Goal: Use online tool/utility: Use online tool/utility

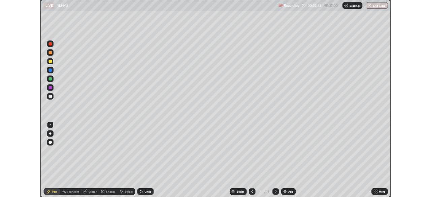
scroll to position [242, 431]
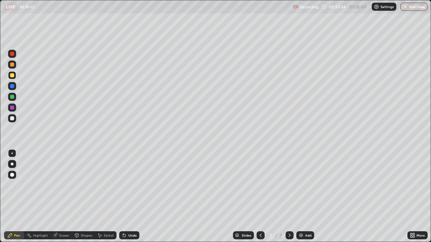
click at [85, 235] on div "Shapes" at bounding box center [86, 235] width 11 height 3
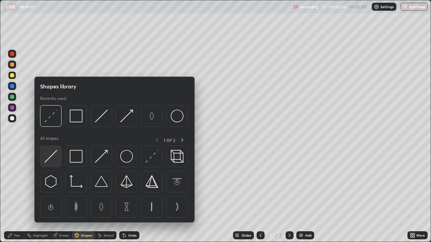
click at [54, 156] on img at bounding box center [50, 156] width 13 height 13
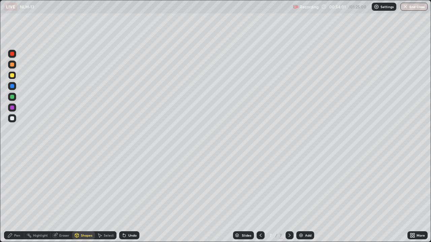
click at [12, 236] on icon at bounding box center [9, 235] width 5 height 5
click at [14, 119] on div at bounding box center [12, 118] width 4 height 4
click at [127, 239] on div "Undo" at bounding box center [129, 235] width 20 height 8
click at [81, 235] on div "Shapes" at bounding box center [86, 235] width 11 height 3
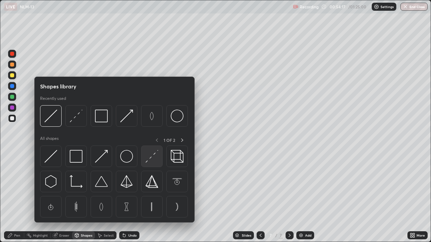
click at [151, 157] on img at bounding box center [151, 156] width 13 height 13
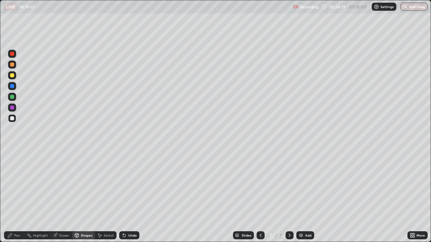
click at [19, 234] on div "Pen" at bounding box center [17, 235] width 6 height 3
click at [130, 235] on div "Undo" at bounding box center [132, 235] width 8 height 3
click at [17, 235] on div "Pen" at bounding box center [17, 235] width 6 height 3
click at [10, 109] on div at bounding box center [12, 108] width 8 height 8
click at [410, 8] on button "End Class" at bounding box center [413, 7] width 27 height 8
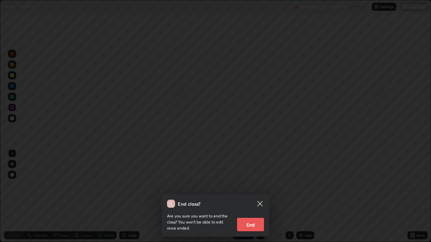
click at [252, 226] on button "End" at bounding box center [250, 224] width 27 height 13
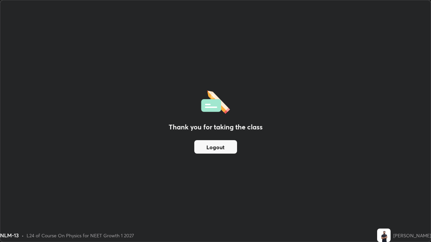
click at [228, 148] on button "Logout" at bounding box center [215, 146] width 43 height 13
click at [229, 147] on button "Logout" at bounding box center [215, 146] width 43 height 13
click at [227, 146] on button "Logout" at bounding box center [215, 146] width 43 height 13
click at [228, 146] on button "Logout" at bounding box center [215, 146] width 43 height 13
click at [229, 148] on button "Logout" at bounding box center [215, 146] width 43 height 13
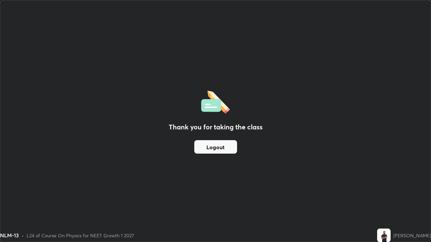
click at [228, 148] on button "Logout" at bounding box center [215, 146] width 43 height 13
click at [231, 150] on button "Logout" at bounding box center [215, 146] width 43 height 13
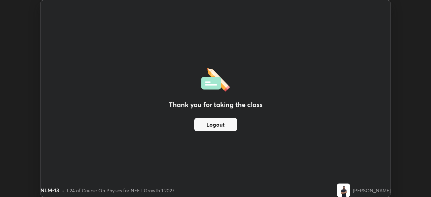
scroll to position [33445, 33211]
